Goal: Navigation & Orientation: Find specific page/section

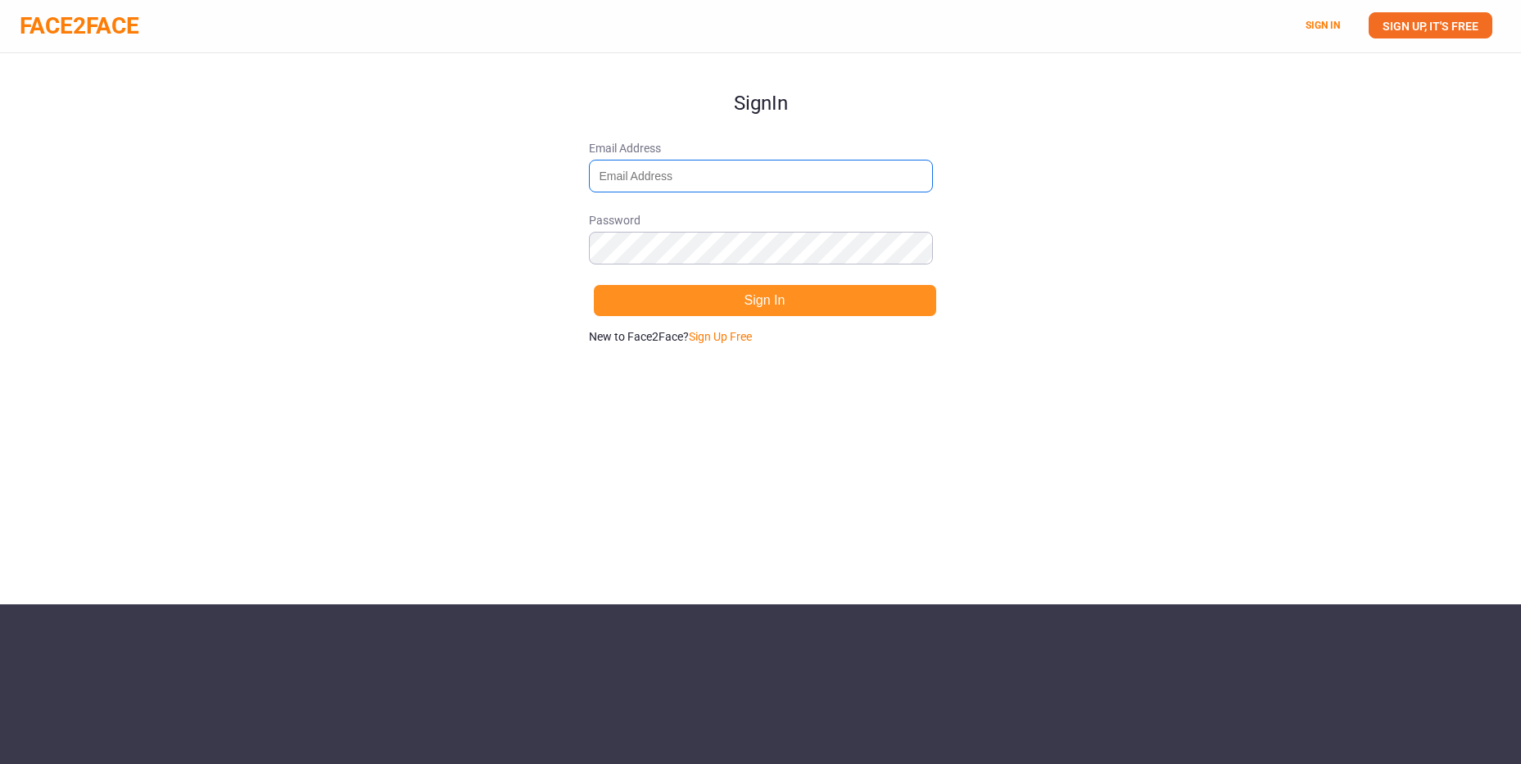
type input "[EMAIL_ADDRESS][DOMAIN_NAME]"
click at [776, 291] on button "Sign In" at bounding box center [765, 300] width 344 height 33
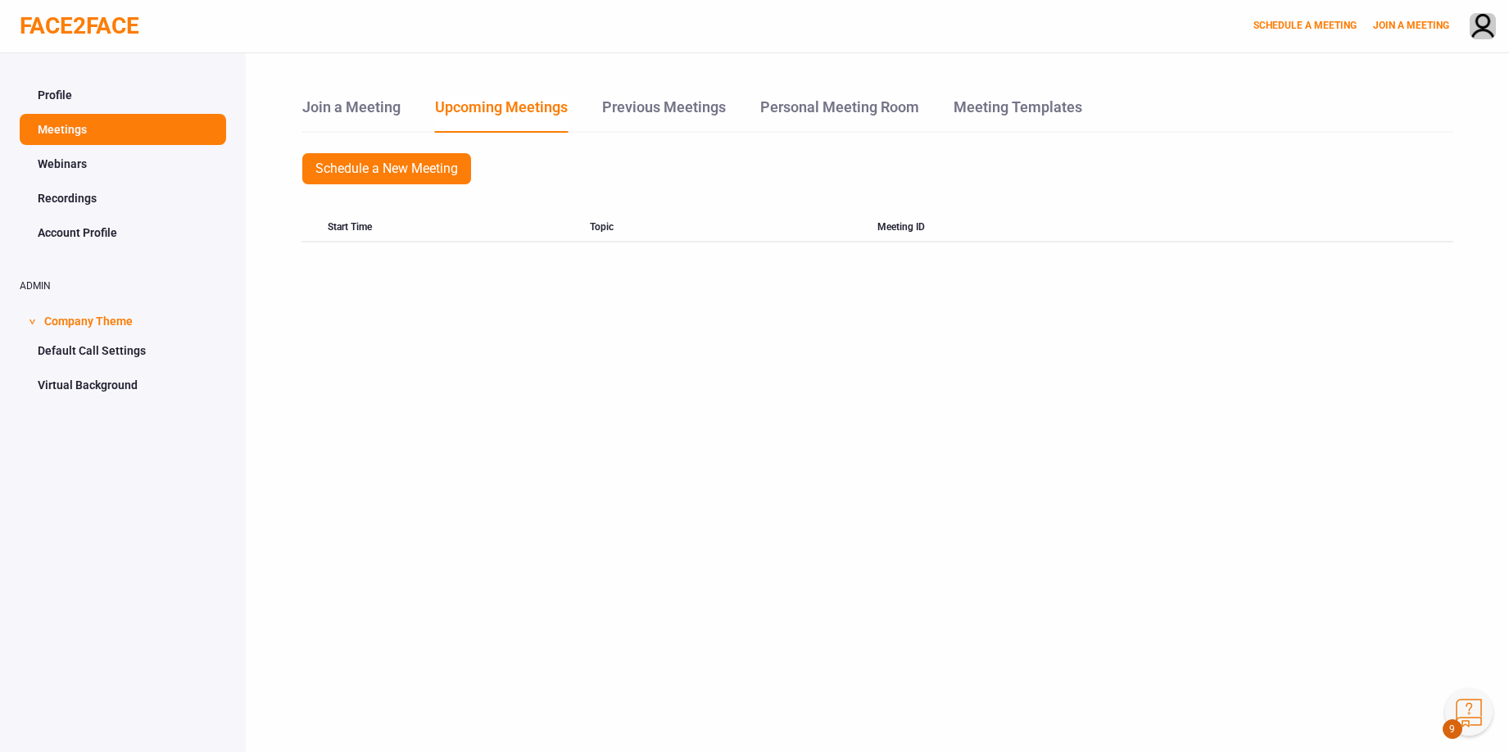
click at [61, 157] on link "Webinars" at bounding box center [123, 163] width 206 height 31
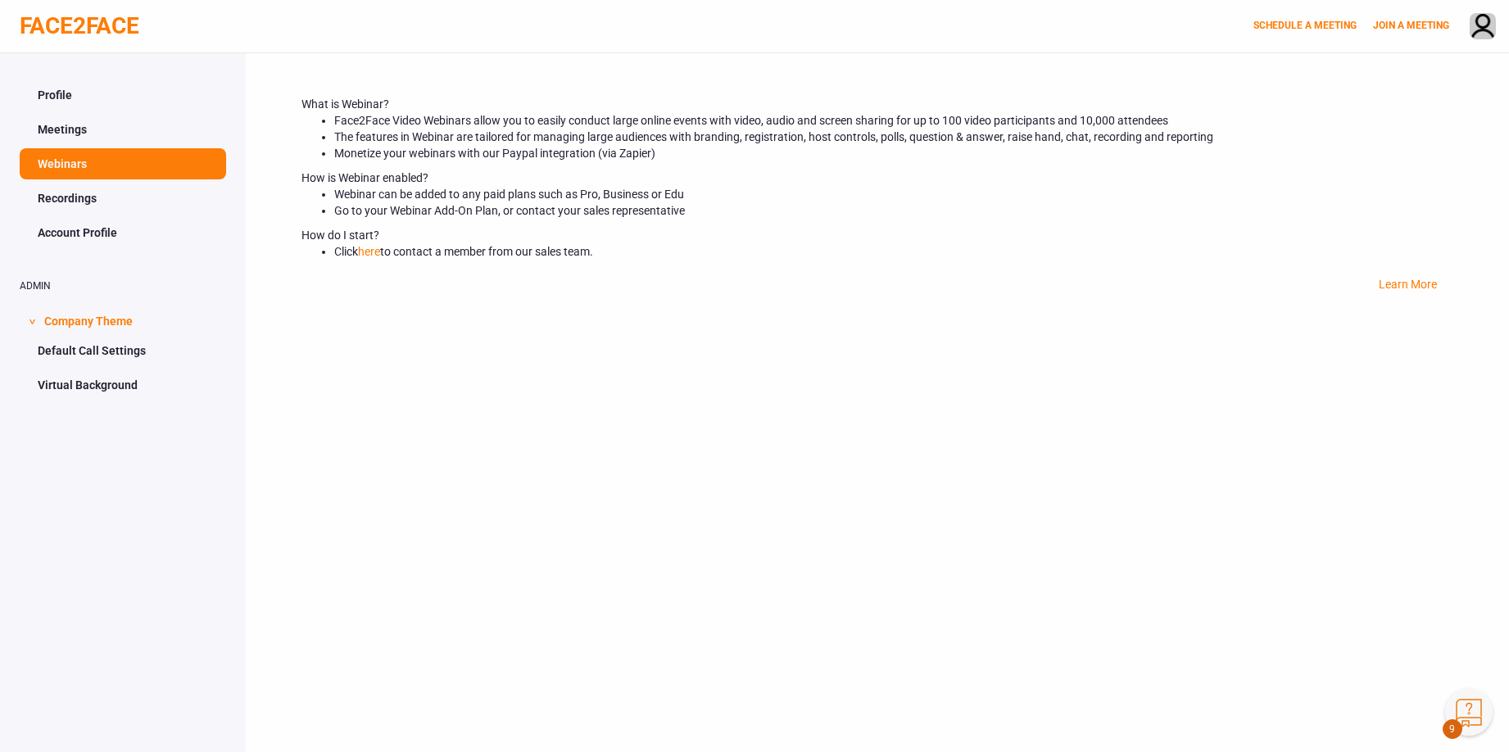
click at [68, 192] on link "Recordings" at bounding box center [123, 198] width 206 height 31
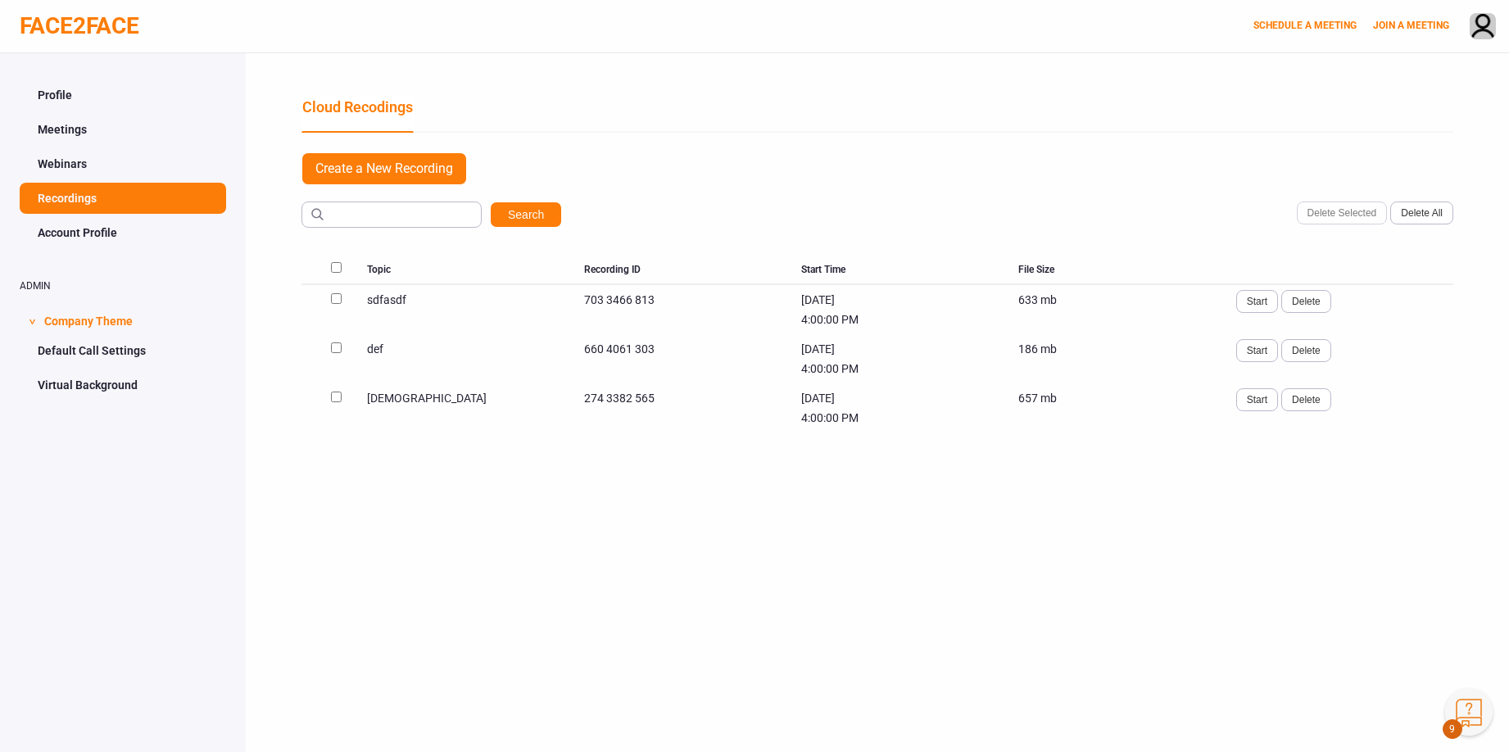
click at [87, 229] on link "Account Profile" at bounding box center [123, 232] width 206 height 31
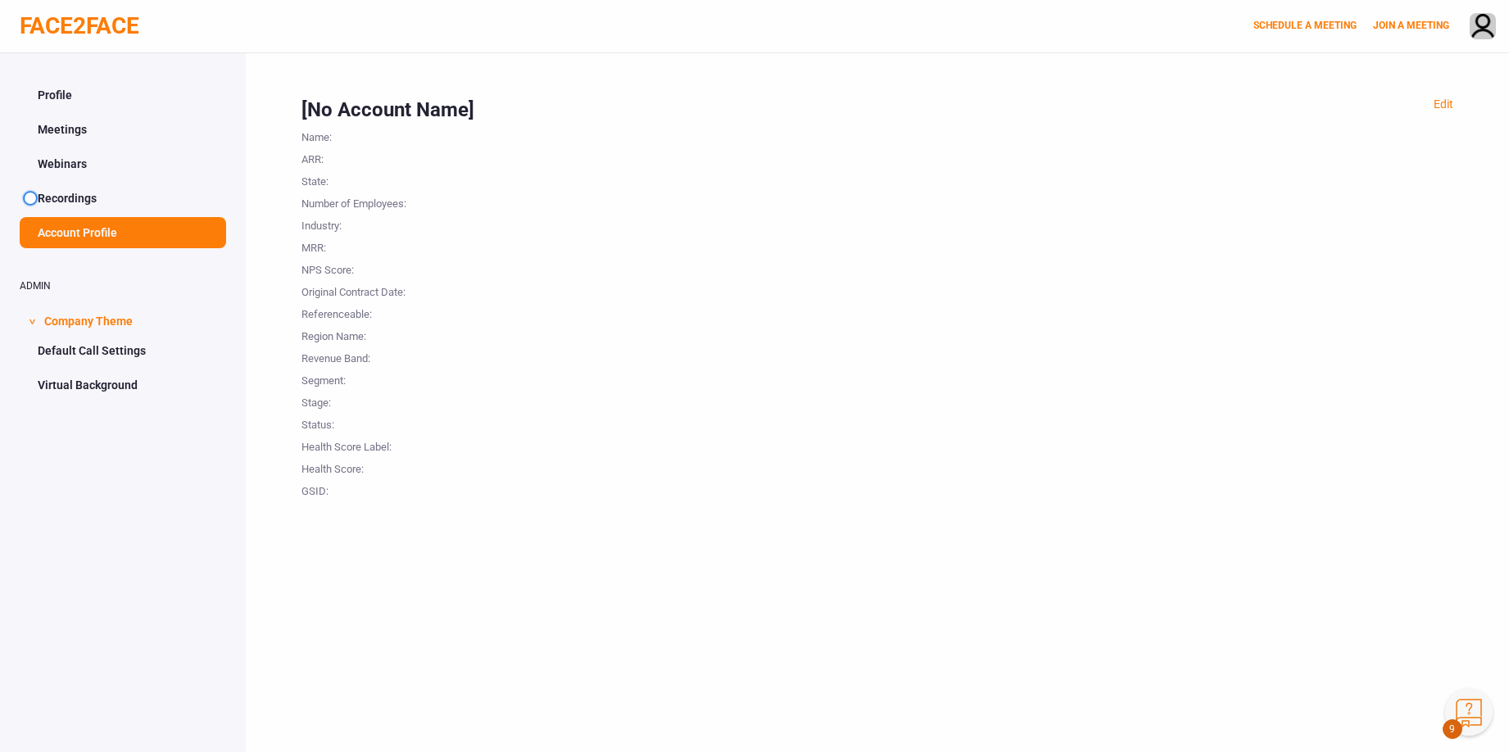
click at [118, 354] on link "Default Call Settings" at bounding box center [123, 350] width 206 height 31
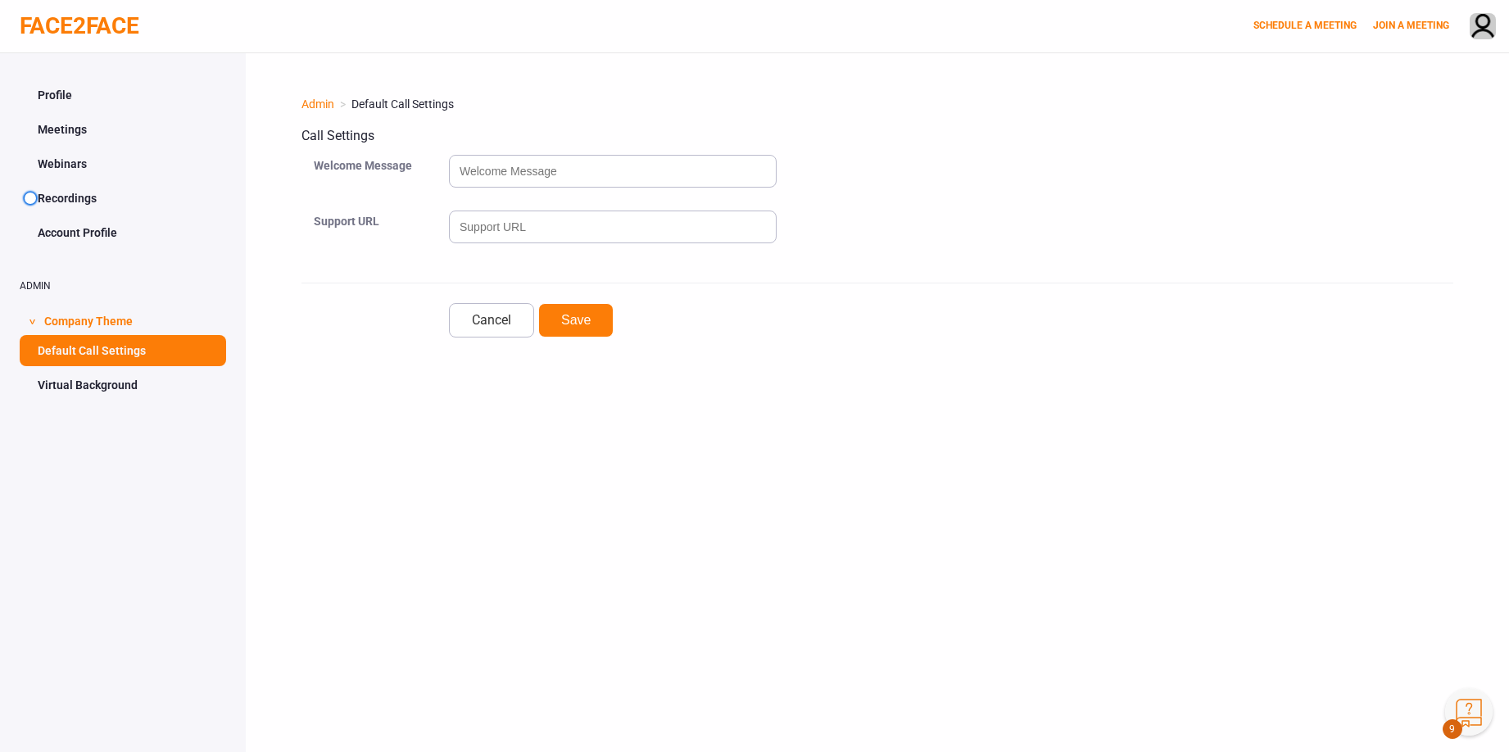
click at [78, 16] on link "FACE2FACE" at bounding box center [80, 25] width 120 height 27
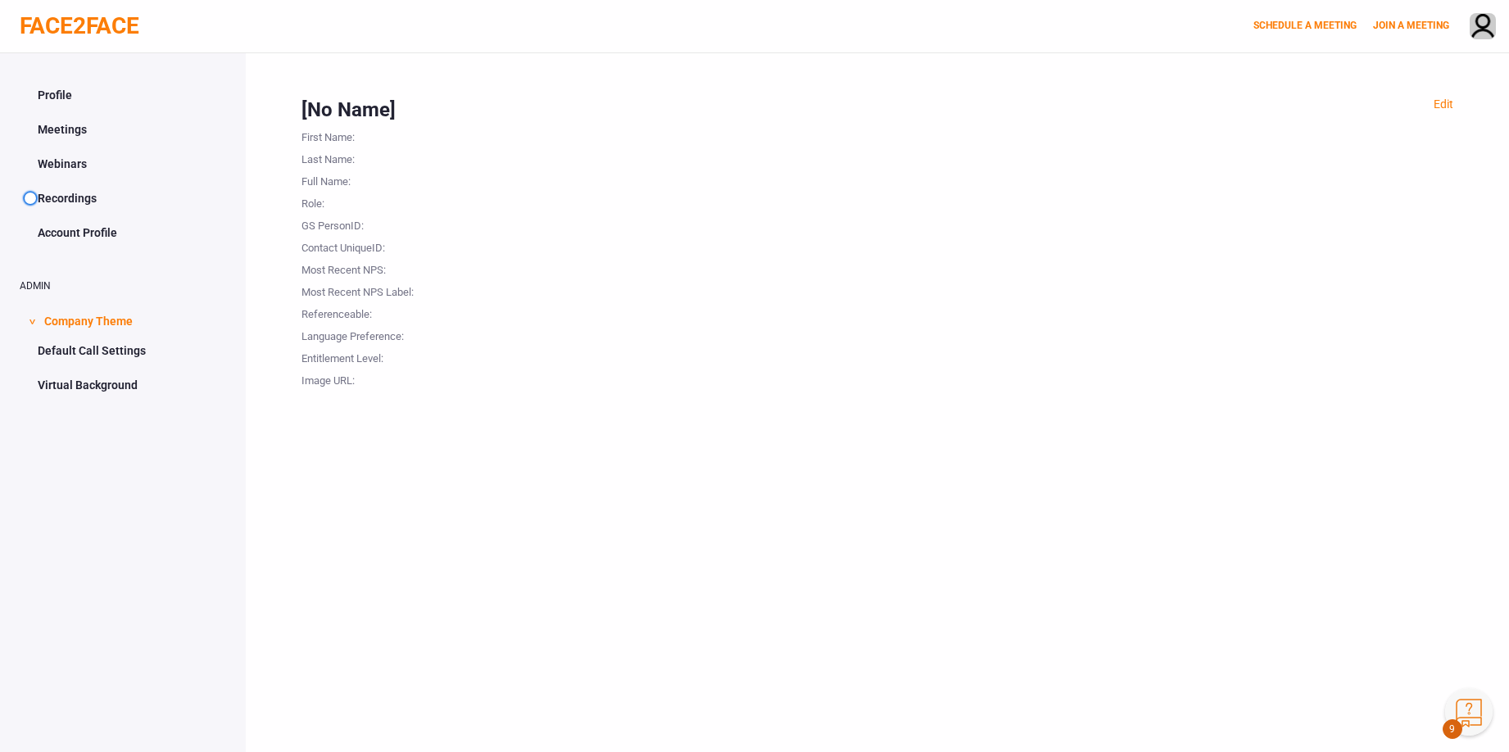
click at [966, 251] on div at bounding box center [959, 245] width 988 height 22
